Goal: Task Accomplishment & Management: Manage account settings

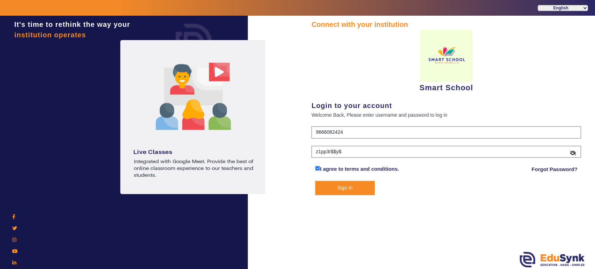
click at [354, 189] on button "Sign In" at bounding box center [345, 188] width 60 height 14
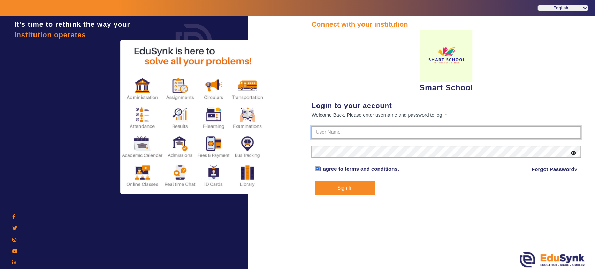
click at [346, 131] on input "text" at bounding box center [446, 132] width 270 height 13
type input "9666082424"
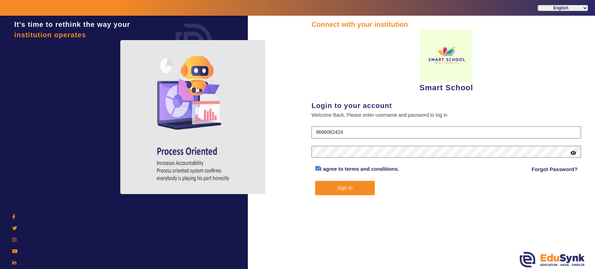
click at [332, 183] on button "Sign In" at bounding box center [345, 188] width 60 height 14
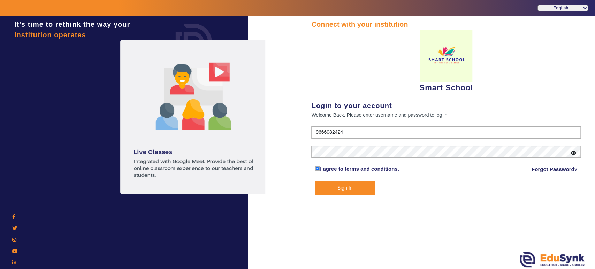
click at [340, 187] on button "Sign In" at bounding box center [345, 188] width 60 height 14
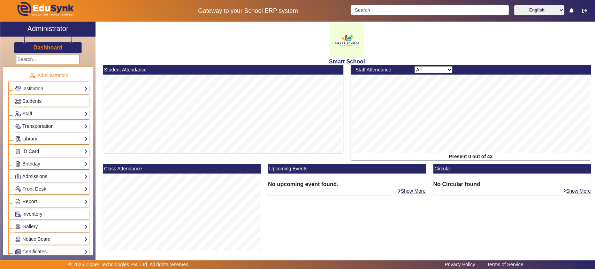
click at [67, 102] on link "Students" at bounding box center [51, 101] width 73 height 8
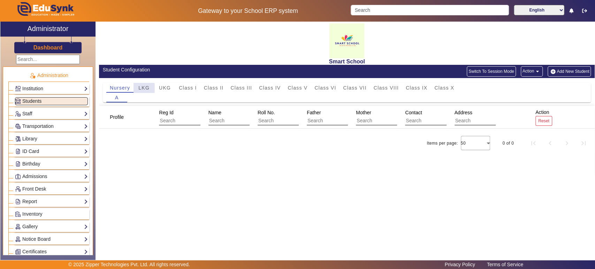
click at [139, 91] on span "LKG" at bounding box center [143, 88] width 11 height 10
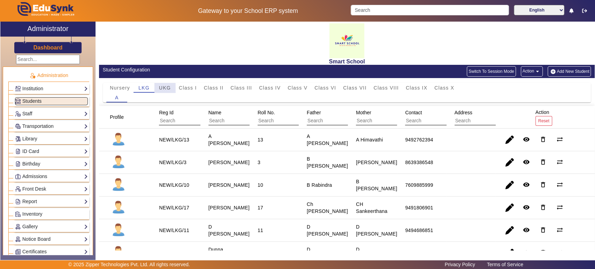
click at [161, 89] on span "UKG" at bounding box center [165, 87] width 12 height 5
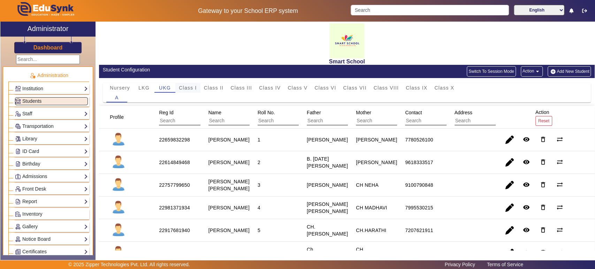
click at [183, 88] on span "Class I" at bounding box center [188, 87] width 18 height 5
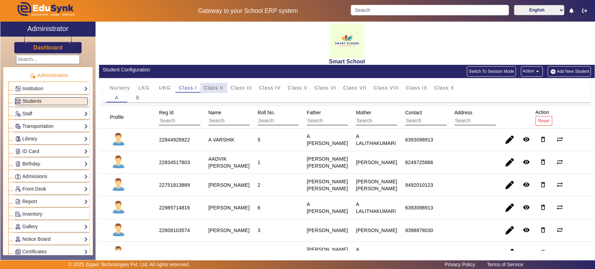
click at [219, 83] on span "Class II" at bounding box center [214, 88] width 20 height 10
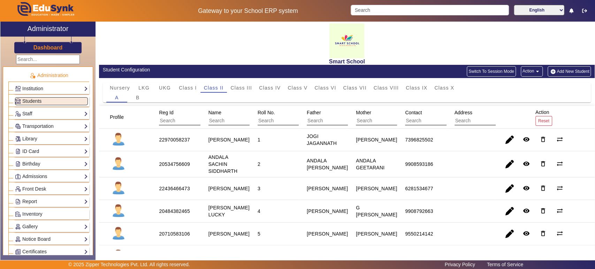
click at [527, 69] on button "Action arrow_drop_down" at bounding box center [532, 71] width 22 height 10
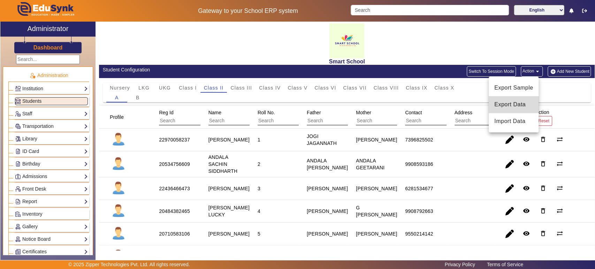
click at [508, 107] on span "Export Data" at bounding box center [514, 104] width 39 height 8
